Goal: Transaction & Acquisition: Purchase product/service

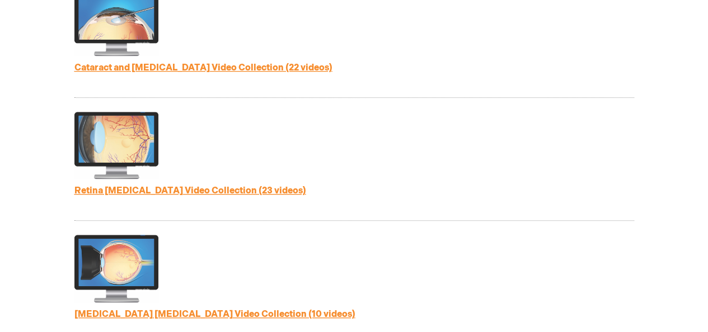
scroll to position [560, 0]
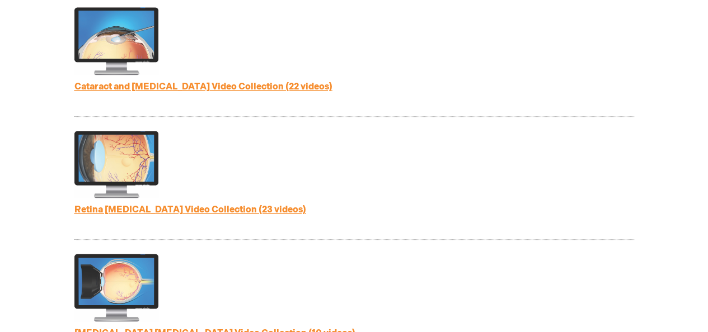
click at [205, 99] on div "Cataract and Refractive Surgery Video Collection (22 videos)" at bounding box center [354, 62] width 560 height 110
click at [210, 92] on strong "Cataract and Refractive Surgery Video Collection (22 videos)" at bounding box center [354, 87] width 560 height 13
click at [217, 86] on link "Cataract and Refractive Surgery Video Collection (22 videos)" at bounding box center [203, 87] width 258 height 11
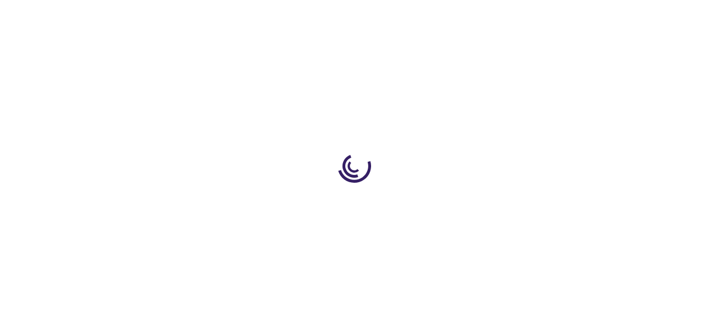
type input "1"
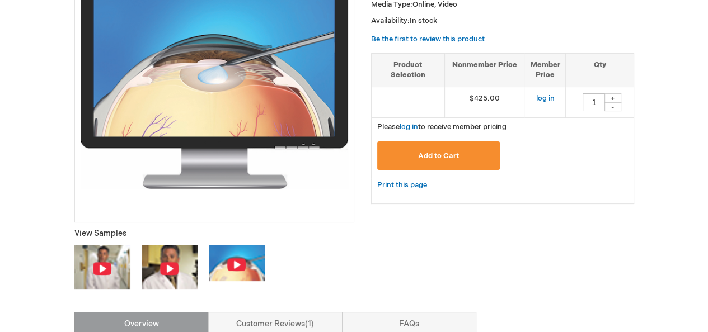
scroll to position [224, 0]
